Goal: Find specific fact: Find specific page/section

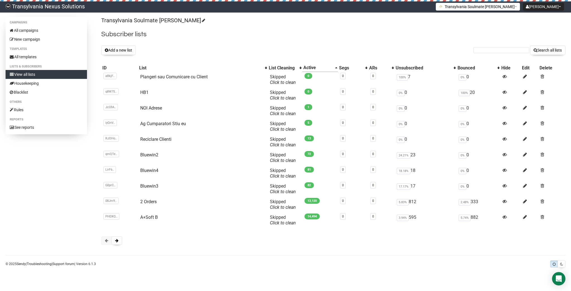
click at [508, 47] on form "Search all lists" at bounding box center [519, 49] width 92 height 9
paste input "simone_pueschel@yahoo.de"
type input "simone_pueschel@yahoo.de"
click at [555, 51] on button "Search all lists" at bounding box center [547, 49] width 35 height 9
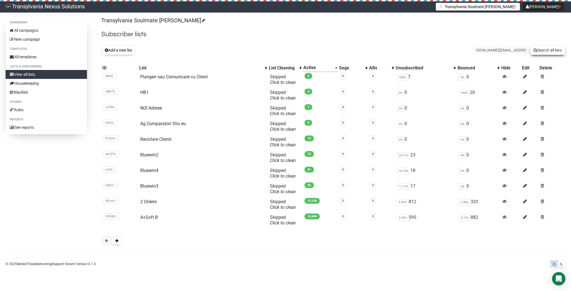
scroll to position [0, 0]
paste input "[EMAIL_ADDRESS][DOMAIN_NAME]"
type input "[EMAIL_ADDRESS][DOMAIN_NAME]"
drag, startPoint x: 557, startPoint y: 52, endPoint x: 542, endPoint y: 55, distance: 14.4
click at [554, 53] on button "Search all lists" at bounding box center [547, 49] width 35 height 9
